Goal: Task Accomplishment & Management: Use online tool/utility

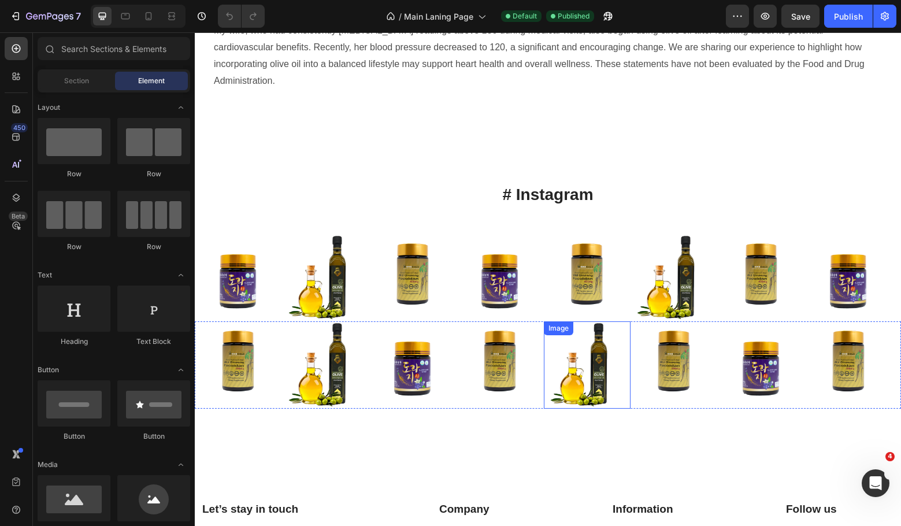
scroll to position [1776, 0]
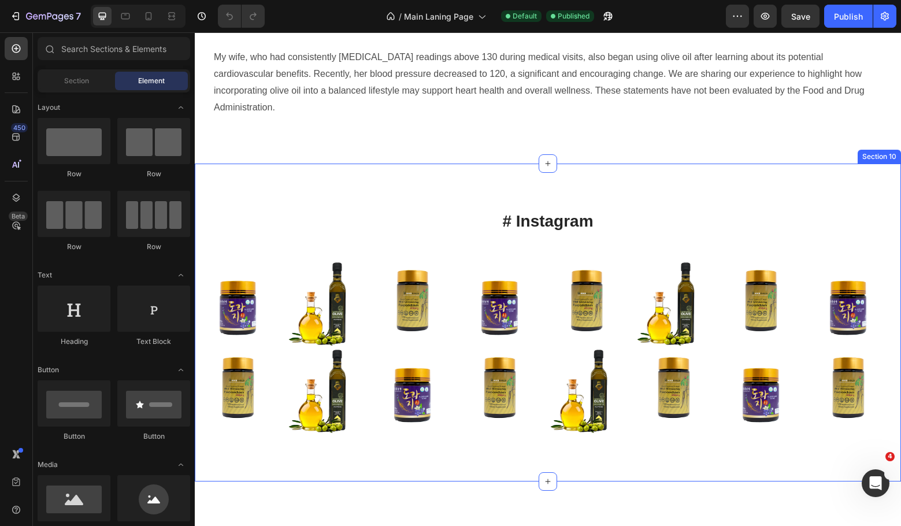
click at [633, 164] on div "# Instagram Heading Row Image Image Image Image Image Image Image Image Carouse…" at bounding box center [548, 323] width 706 height 318
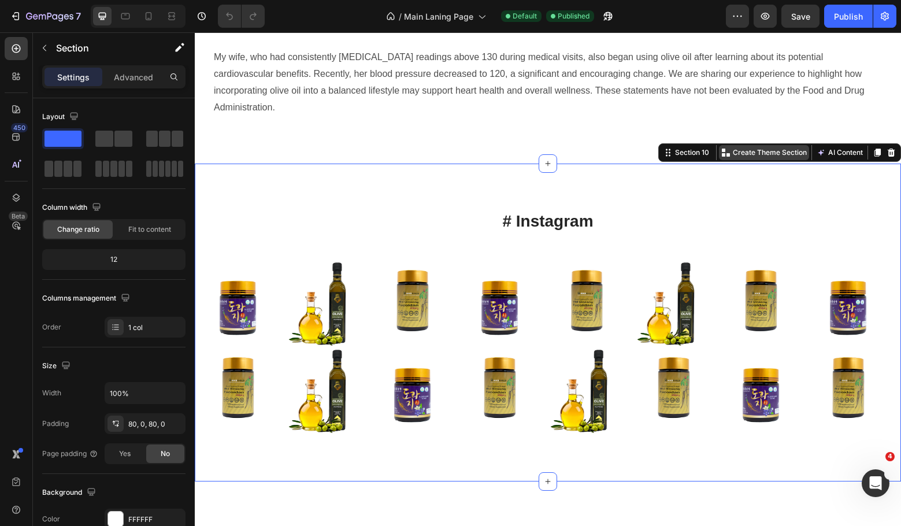
click at [744, 147] on p "Create Theme Section" at bounding box center [770, 152] width 74 height 10
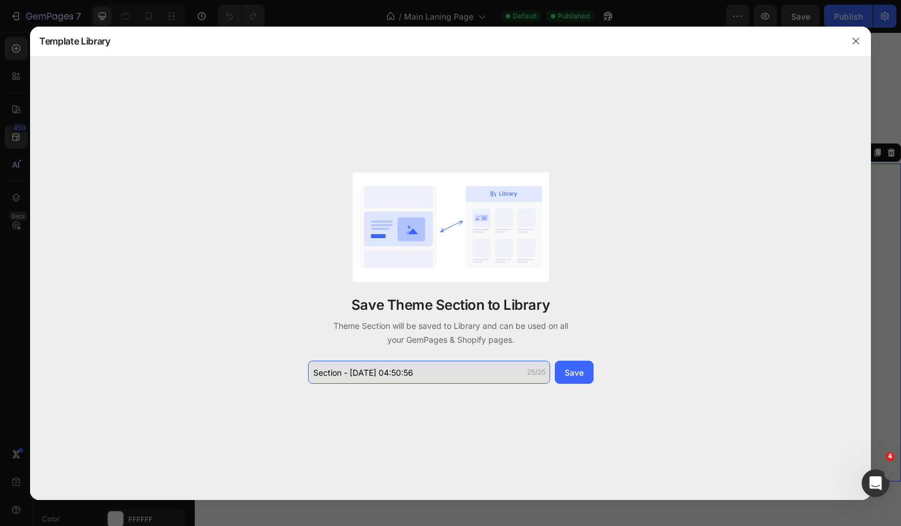
click at [439, 368] on input "Section - [DATE] 04:50:56" at bounding box center [429, 372] width 242 height 23
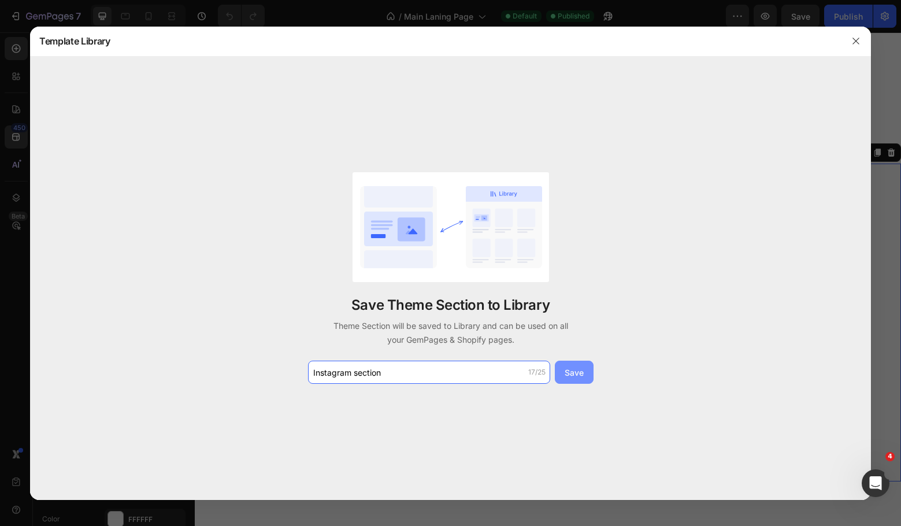
type input "Instagram section"
click at [577, 371] on div "Save" at bounding box center [574, 372] width 19 height 12
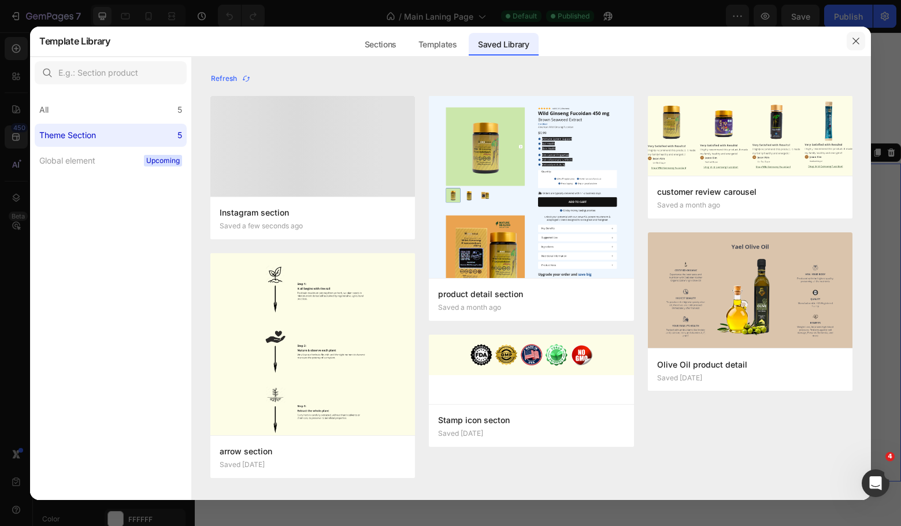
click at [862, 32] on button "button" at bounding box center [856, 41] width 18 height 18
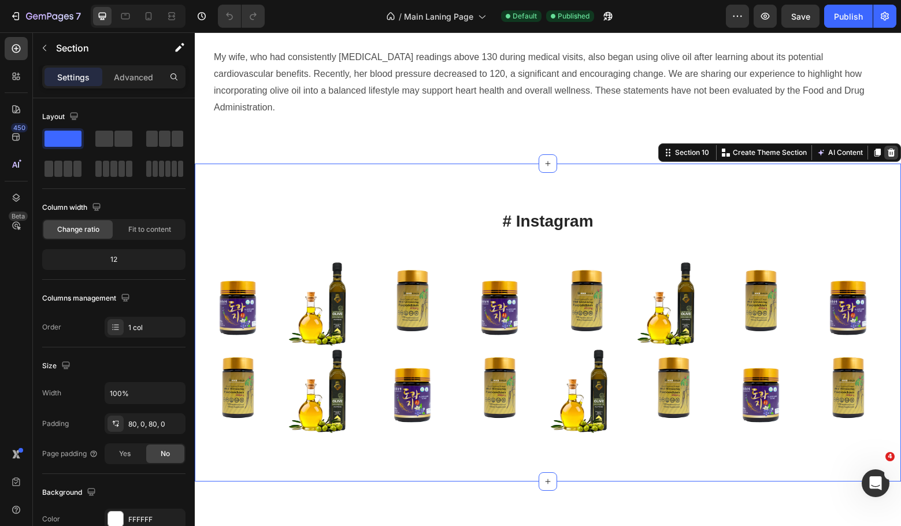
click at [888, 148] on icon at bounding box center [892, 152] width 8 height 8
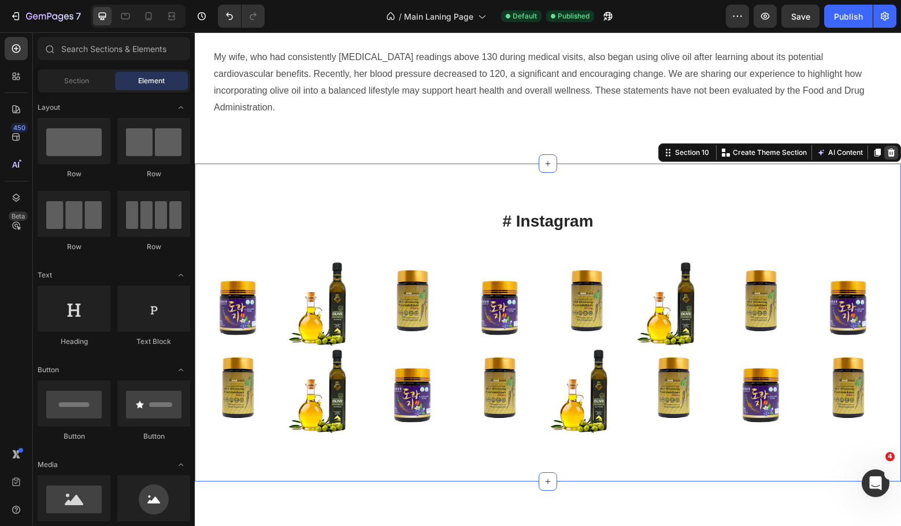
scroll to position [1766, 0]
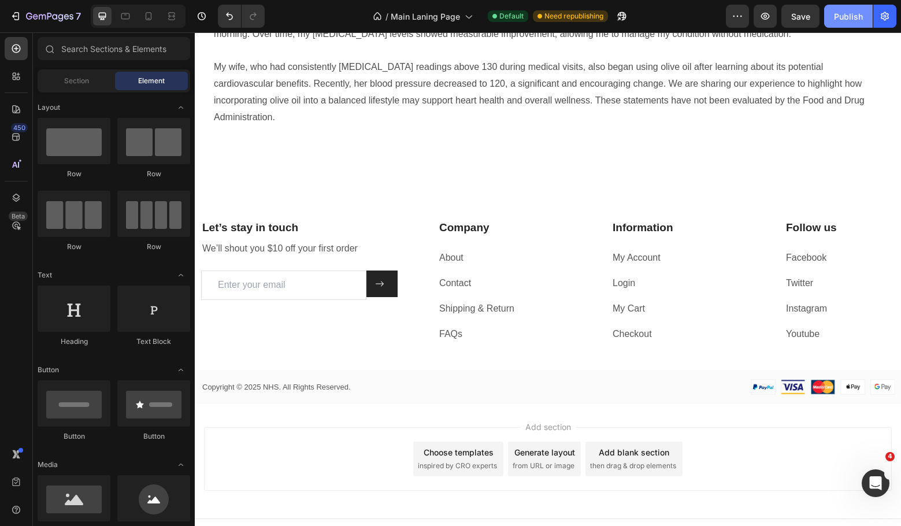
click at [843, 8] on button "Publish" at bounding box center [848, 16] width 49 height 23
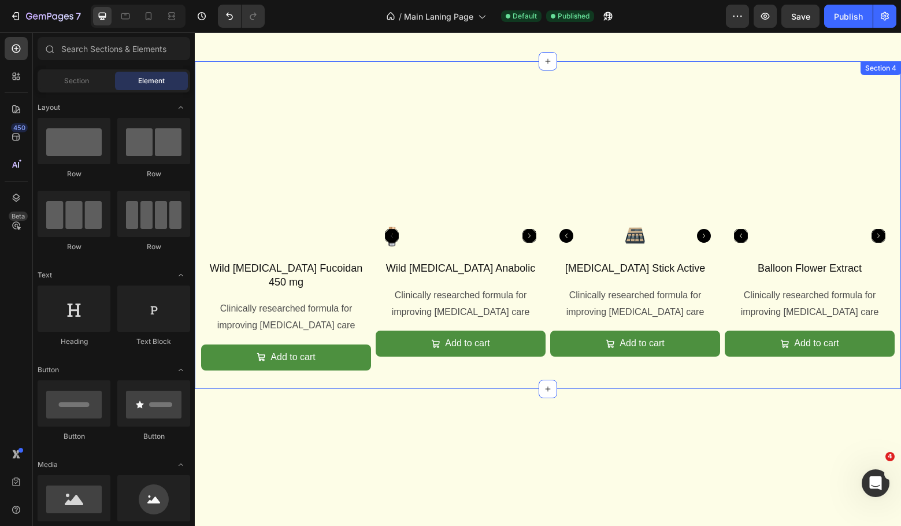
scroll to position [0, 0]
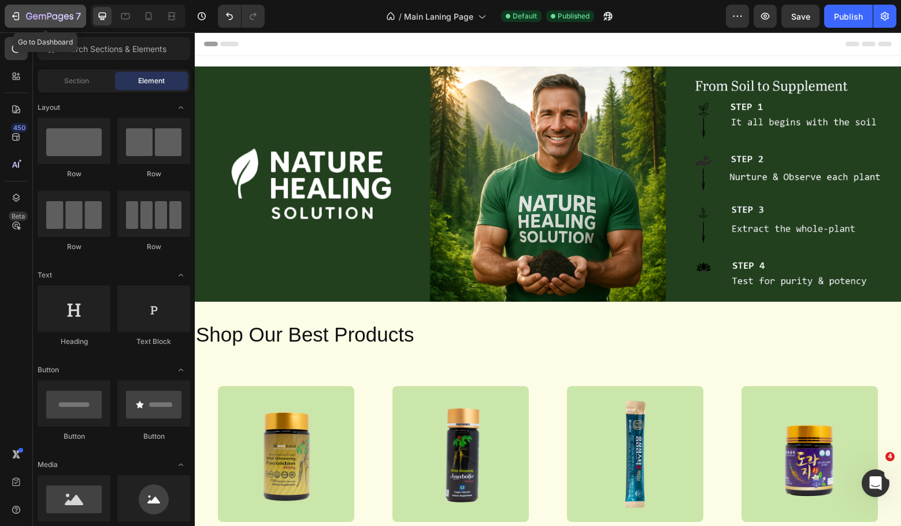
click at [42, 12] on icon "button" at bounding box center [49, 17] width 47 height 10
